Goal: Task Accomplishment & Management: Complete application form

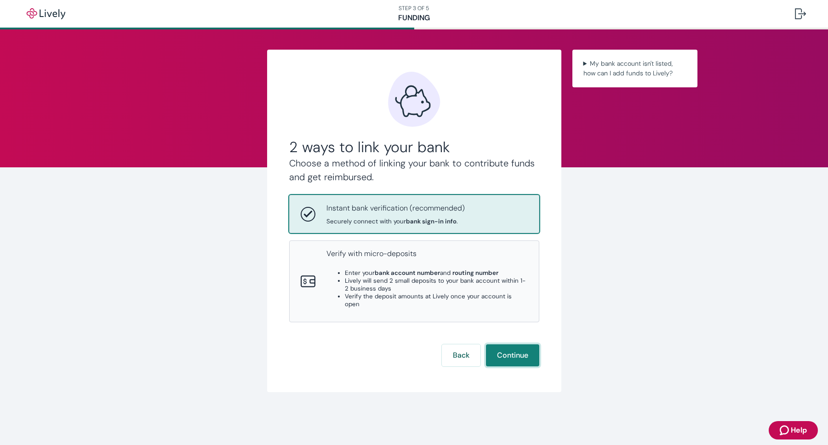
click at [515, 344] on button "Continue" at bounding box center [512, 355] width 53 height 22
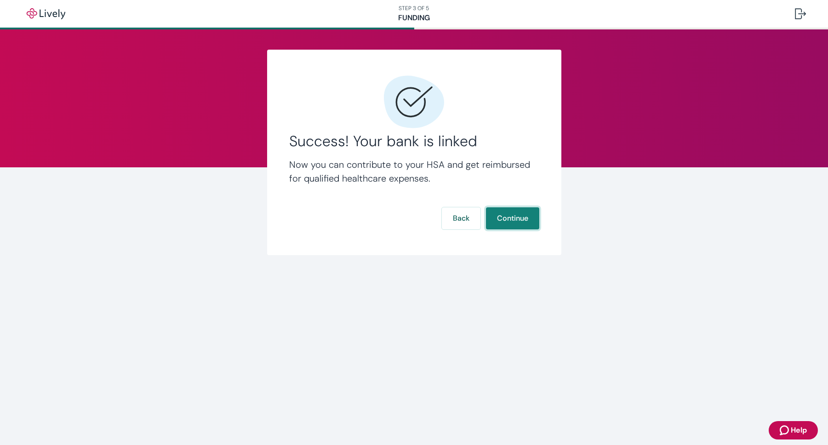
click at [512, 218] on button "Continue" at bounding box center [512, 218] width 53 height 22
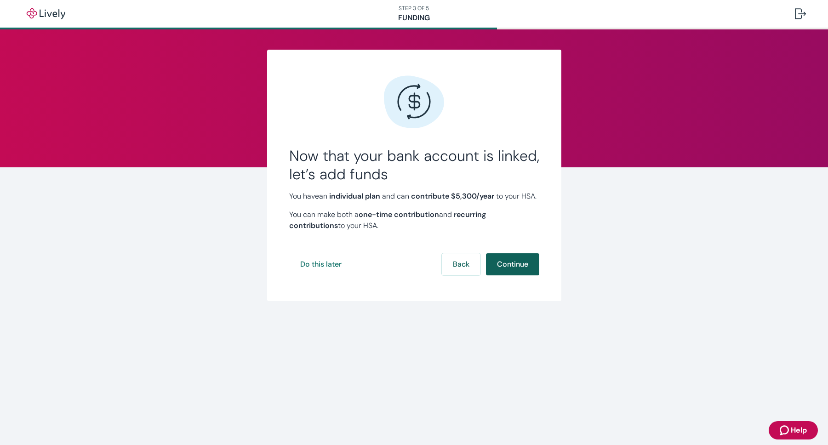
click at [516, 275] on button "Continue" at bounding box center [512, 264] width 53 height 22
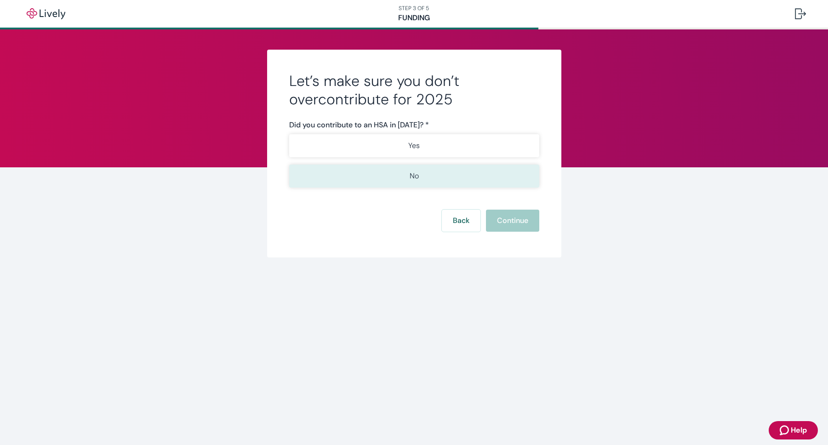
click at [414, 178] on p "No" at bounding box center [414, 176] width 9 height 11
click at [519, 219] on button "Continue" at bounding box center [512, 221] width 53 height 22
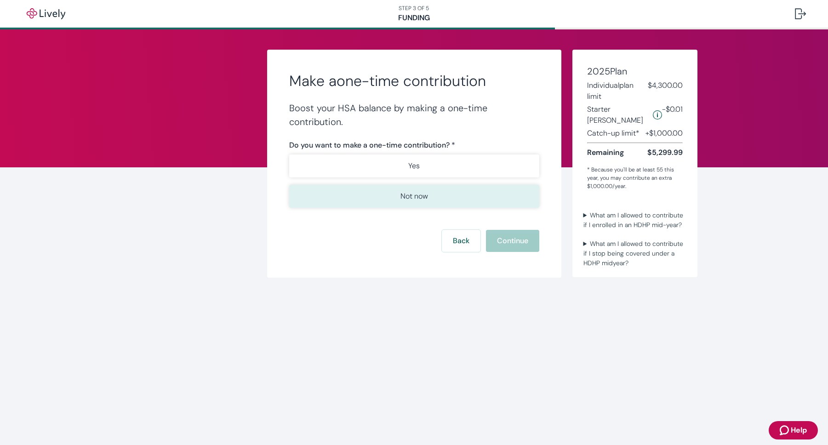
click at [420, 197] on p "Not now" at bounding box center [414, 196] width 28 height 11
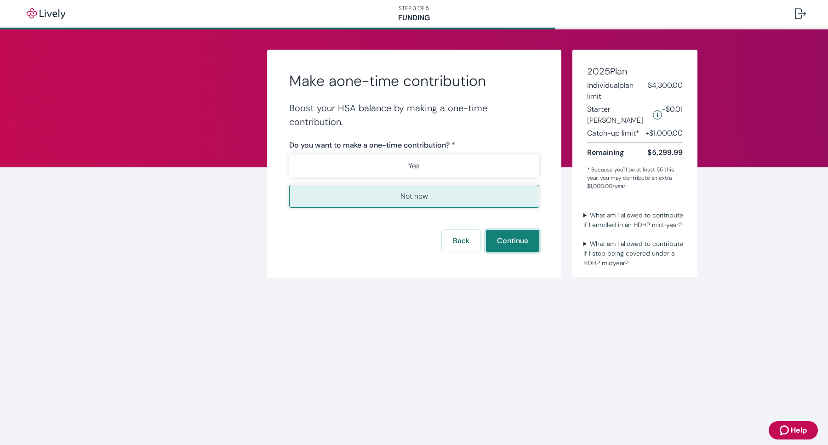
click at [515, 242] on button "Continue" at bounding box center [512, 241] width 53 height 22
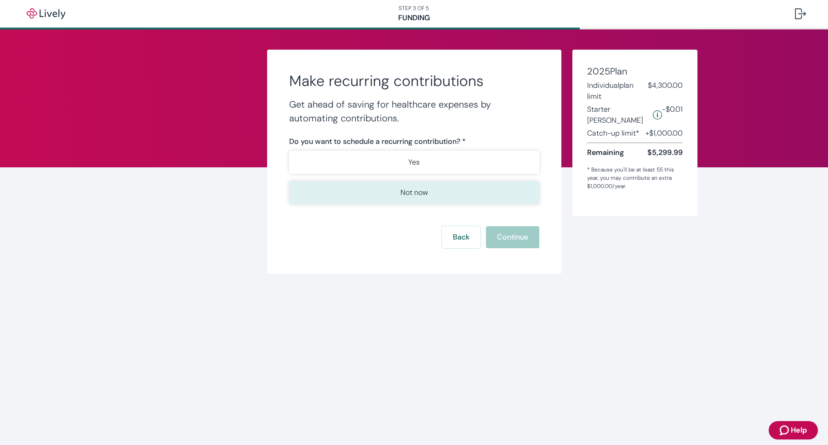
click at [417, 198] on button "Not now" at bounding box center [414, 192] width 250 height 23
click at [503, 237] on button "Continue" at bounding box center [512, 237] width 53 height 22
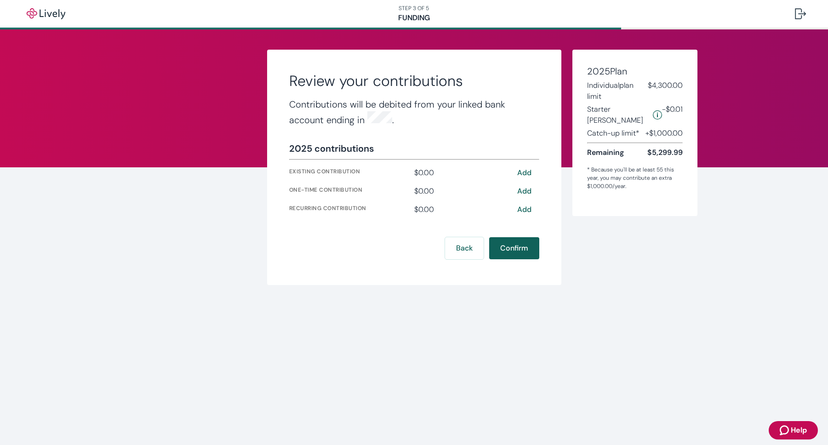
click at [513, 248] on button "Confirm" at bounding box center [514, 248] width 50 height 22
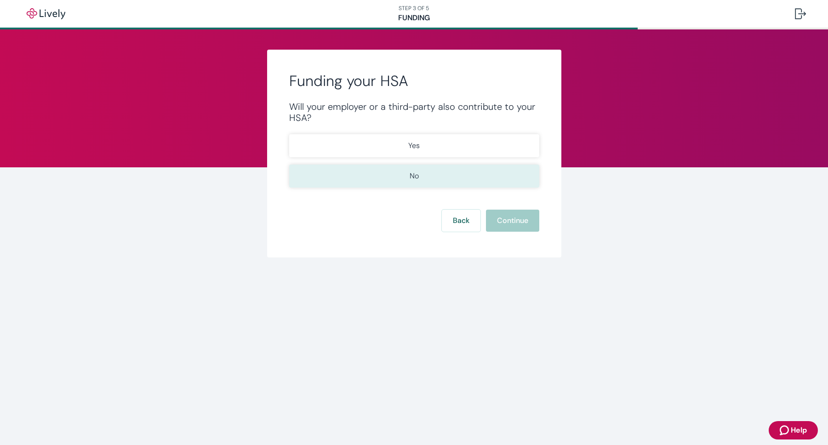
click at [424, 181] on button "No" at bounding box center [414, 176] width 250 height 23
click at [513, 223] on button "Continue" at bounding box center [512, 221] width 53 height 22
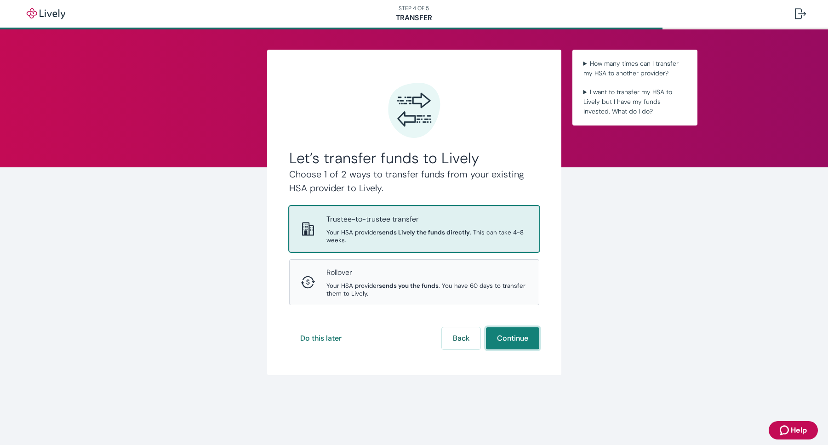
click at [516, 339] on button "Continue" at bounding box center [512, 338] width 53 height 22
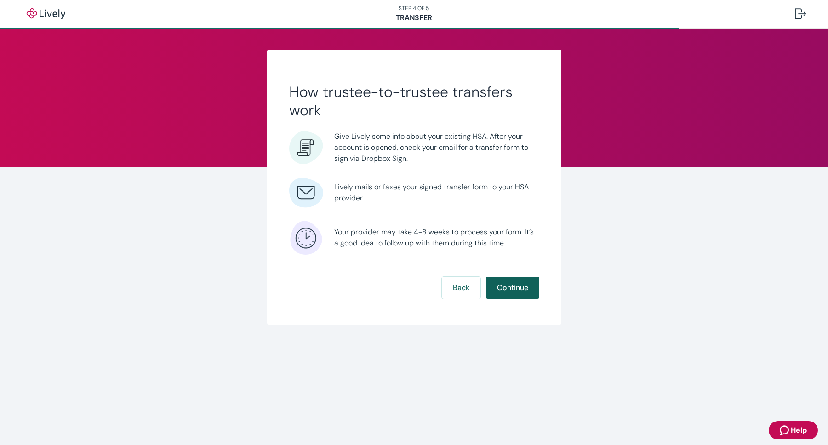
click at [516, 286] on button "Continue" at bounding box center [512, 288] width 53 height 22
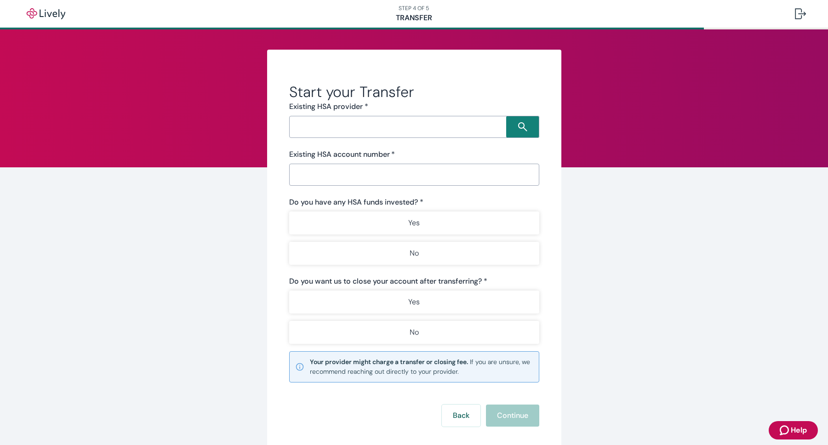
click at [350, 127] on input "Search input" at bounding box center [399, 126] width 214 height 13
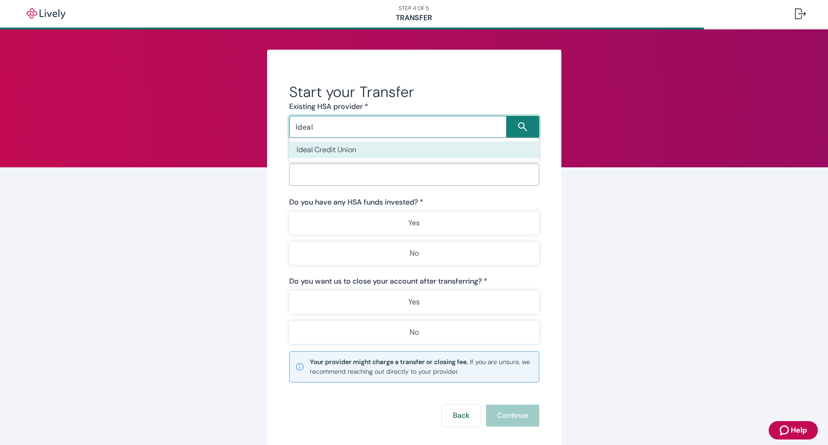
click at [351, 154] on li "Ideal Credit Union" at bounding box center [414, 150] width 250 height 17
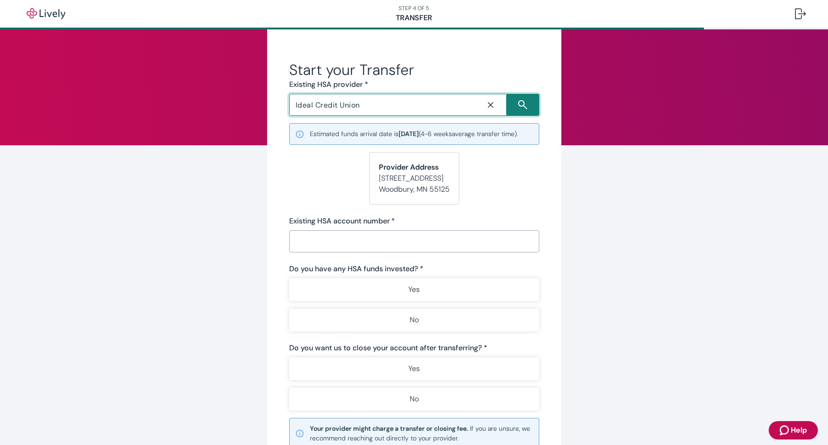
scroll to position [40, 0]
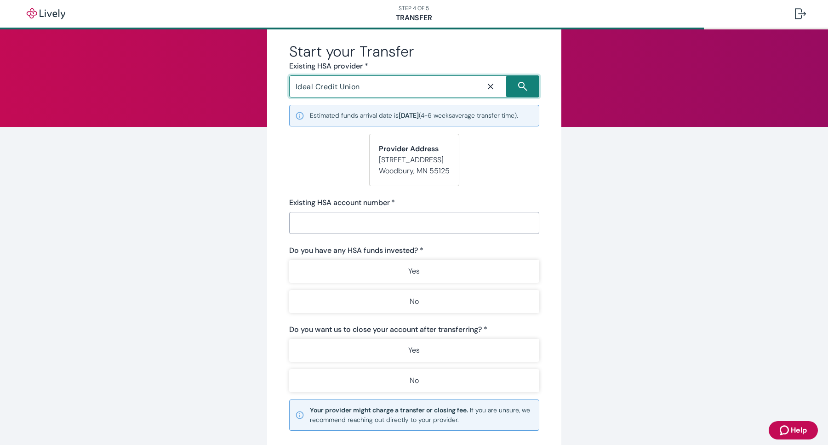
type input "Ideal Credit Union"
click at [337, 232] on input "Existing HSA account number   *" at bounding box center [411, 223] width 244 height 18
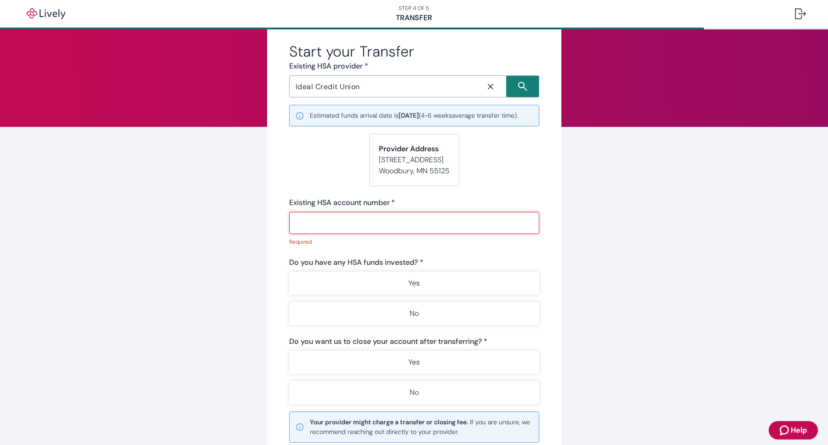
click at [323, 232] on input "Existing HSA account number   *" at bounding box center [411, 223] width 244 height 18
paste input "885760918000"
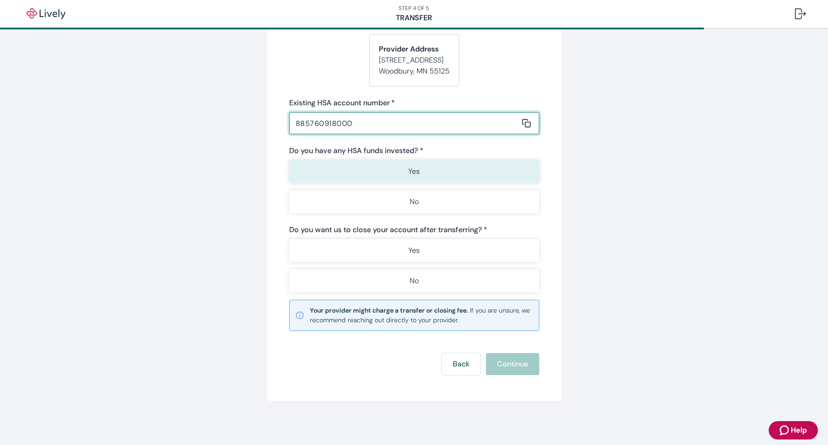
scroll to position [150, 0]
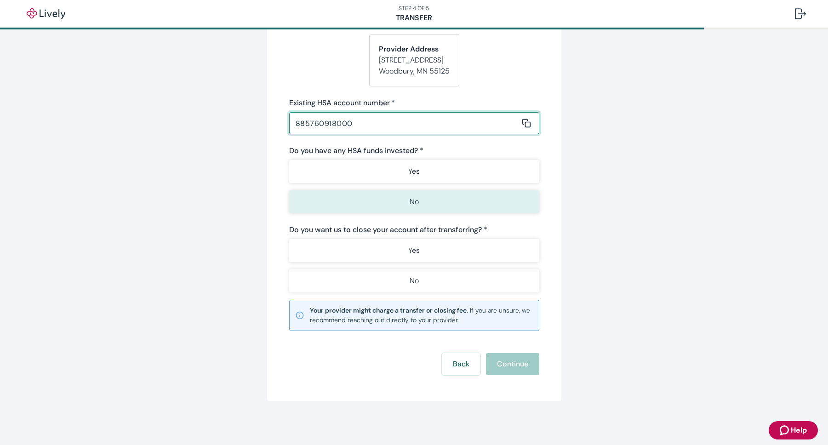
type input "885760918000"
click at [411, 202] on p "No" at bounding box center [414, 201] width 9 height 11
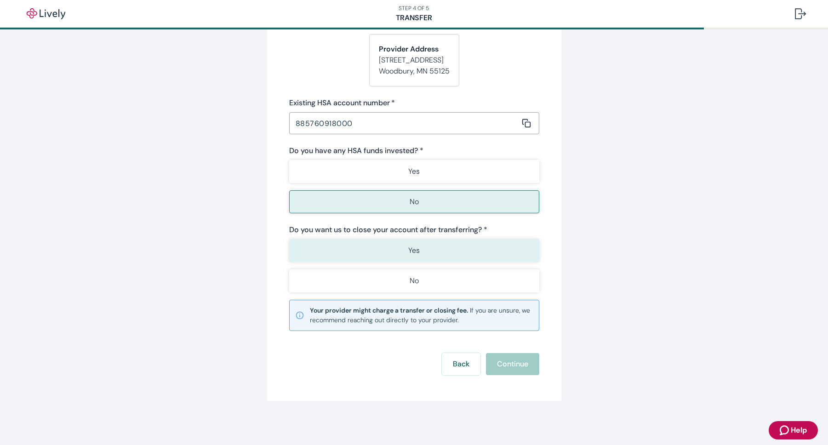
click at [331, 250] on button "Yes" at bounding box center [414, 250] width 250 height 23
click at [514, 362] on button "Continue" at bounding box center [512, 364] width 53 height 22
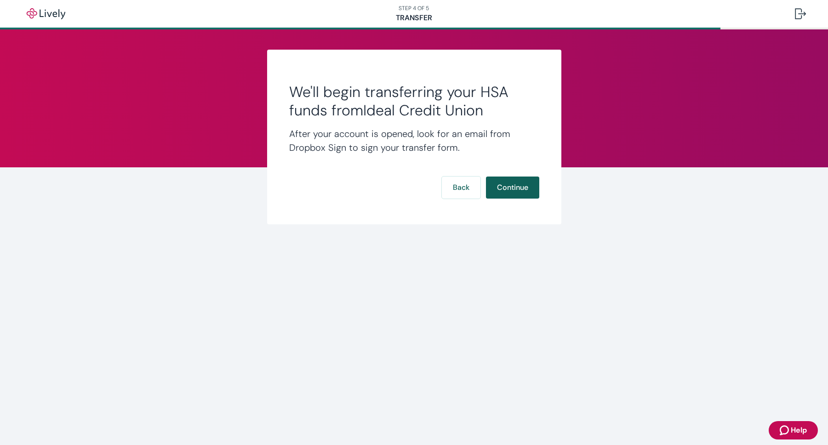
click at [511, 187] on button "Continue" at bounding box center [512, 188] width 53 height 22
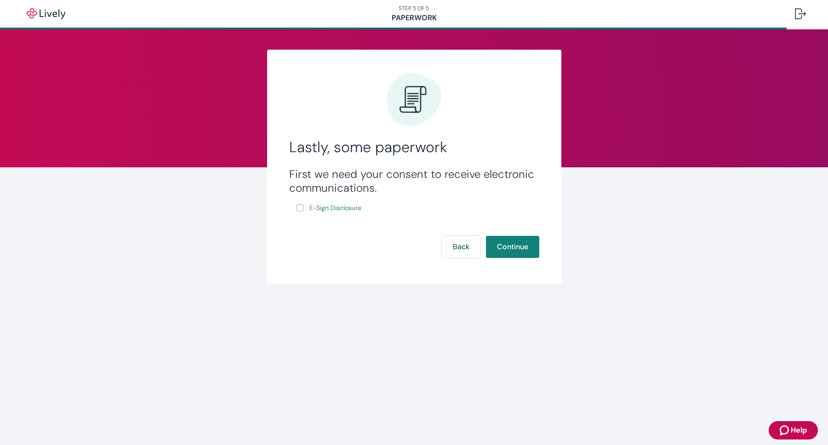
click at [298, 207] on input "E-Sign Disclosure" at bounding box center [300, 207] width 7 height 7
checkbox input "true"
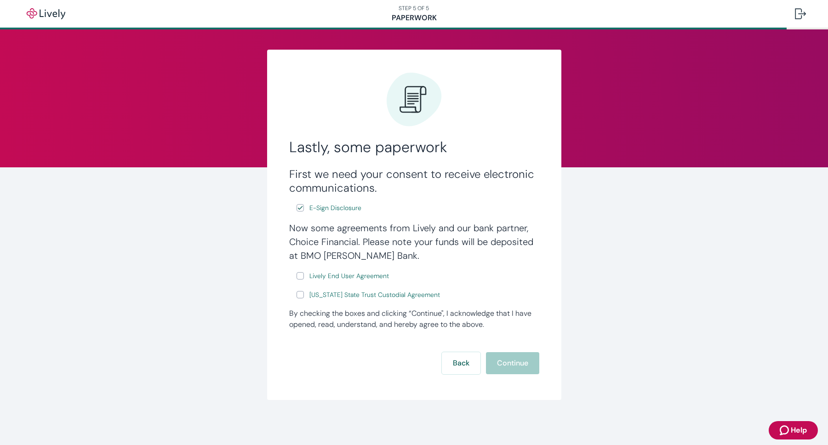
click at [301, 274] on input "Lively End User Agreement" at bounding box center [300, 275] width 7 height 7
checkbox input "true"
click at [301, 296] on input "[US_STATE] State Trust Custodial Agreement" at bounding box center [300, 294] width 7 height 7
checkbox input "true"
click at [513, 365] on button "Continue" at bounding box center [512, 363] width 53 height 22
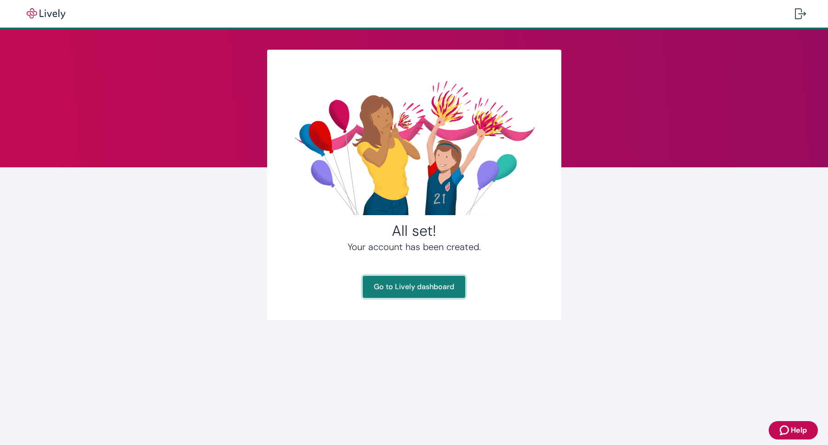
click at [430, 291] on link "Go to Lively dashboard" at bounding box center [414, 287] width 103 height 22
